Goal: Task Accomplishment & Management: Manage account settings

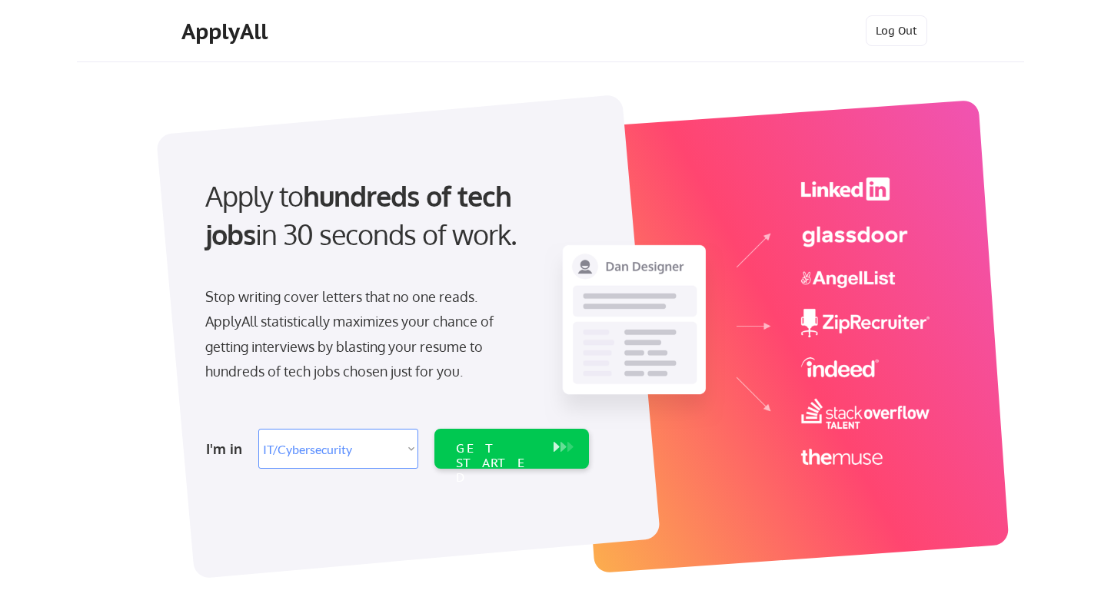
select select ""it_security""
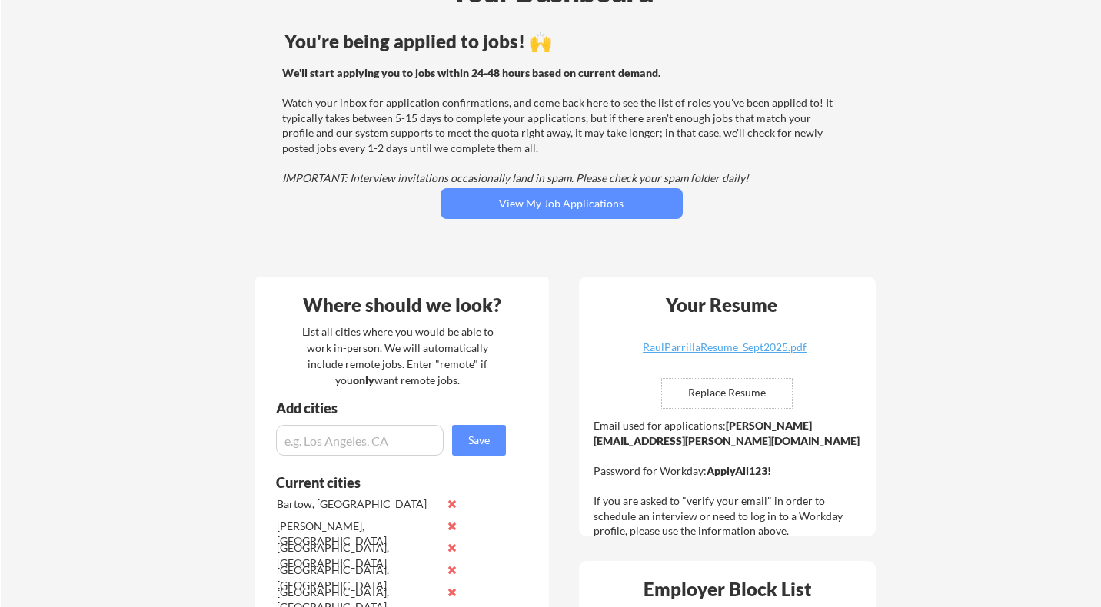
scroll to position [97, 0]
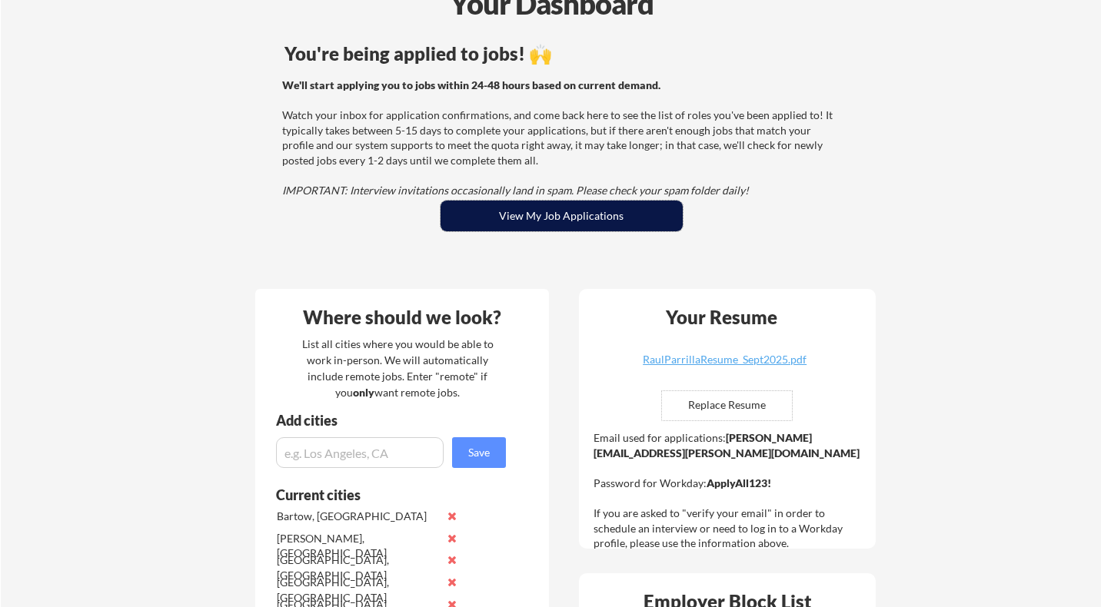
click at [564, 221] on button "View My Job Applications" at bounding box center [562, 216] width 242 height 31
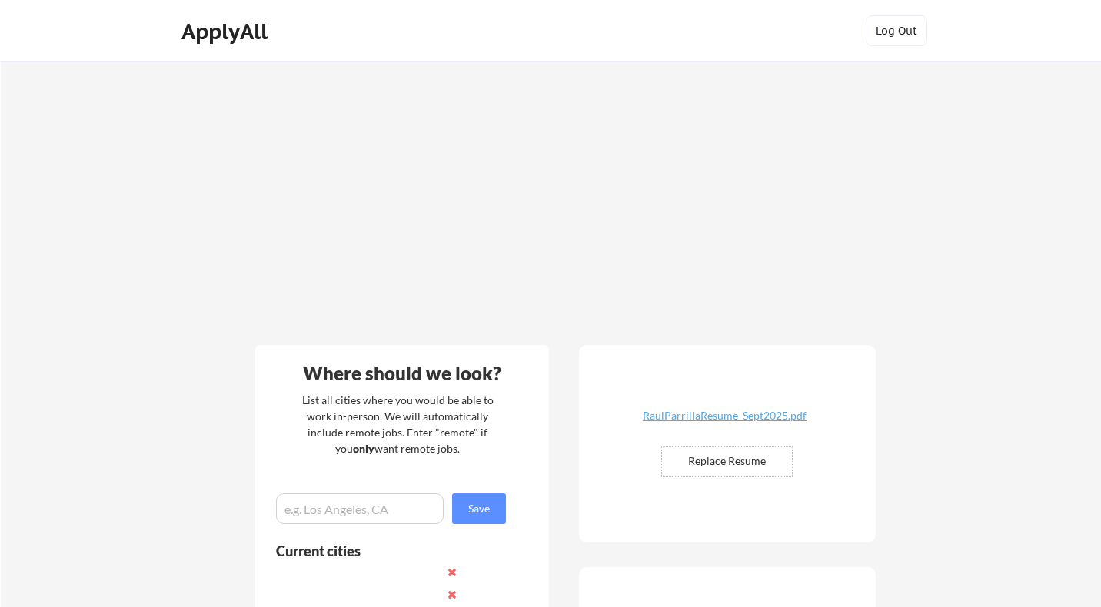
scroll to position [97, 0]
